Goal: Find specific page/section: Find specific page/section

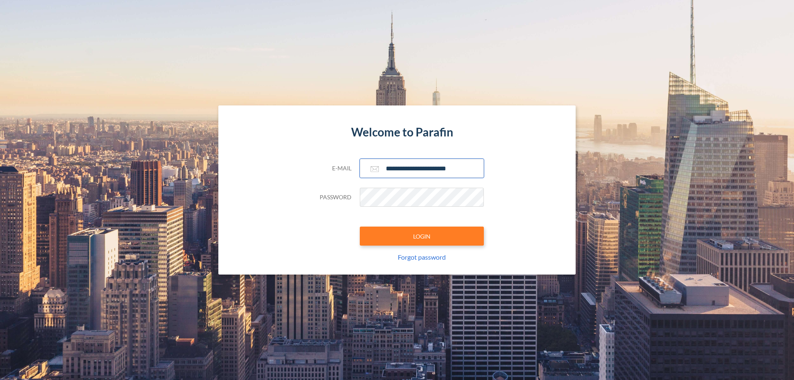
type input "**********"
click at [422, 236] on button "LOGIN" at bounding box center [422, 236] width 124 height 19
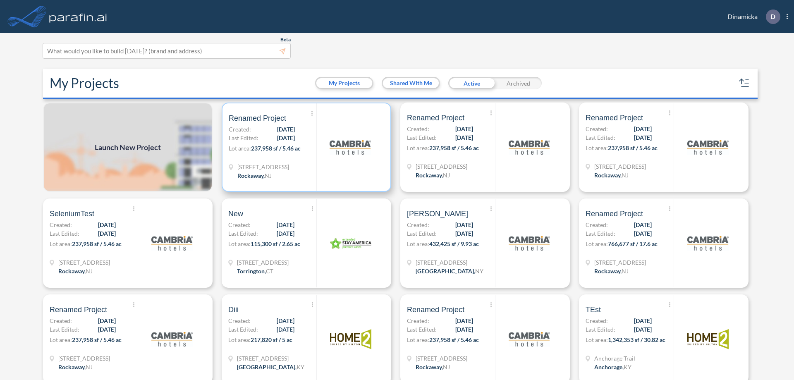
scroll to position [2, 0]
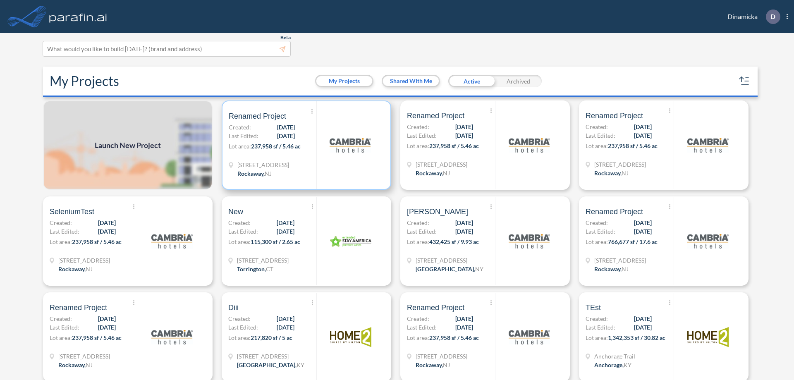
click at [305, 145] on p "Lot area: 237,958 sf / 5.46 ac" at bounding box center [273, 148] width 88 height 12
